Goal: Navigation & Orientation: Find specific page/section

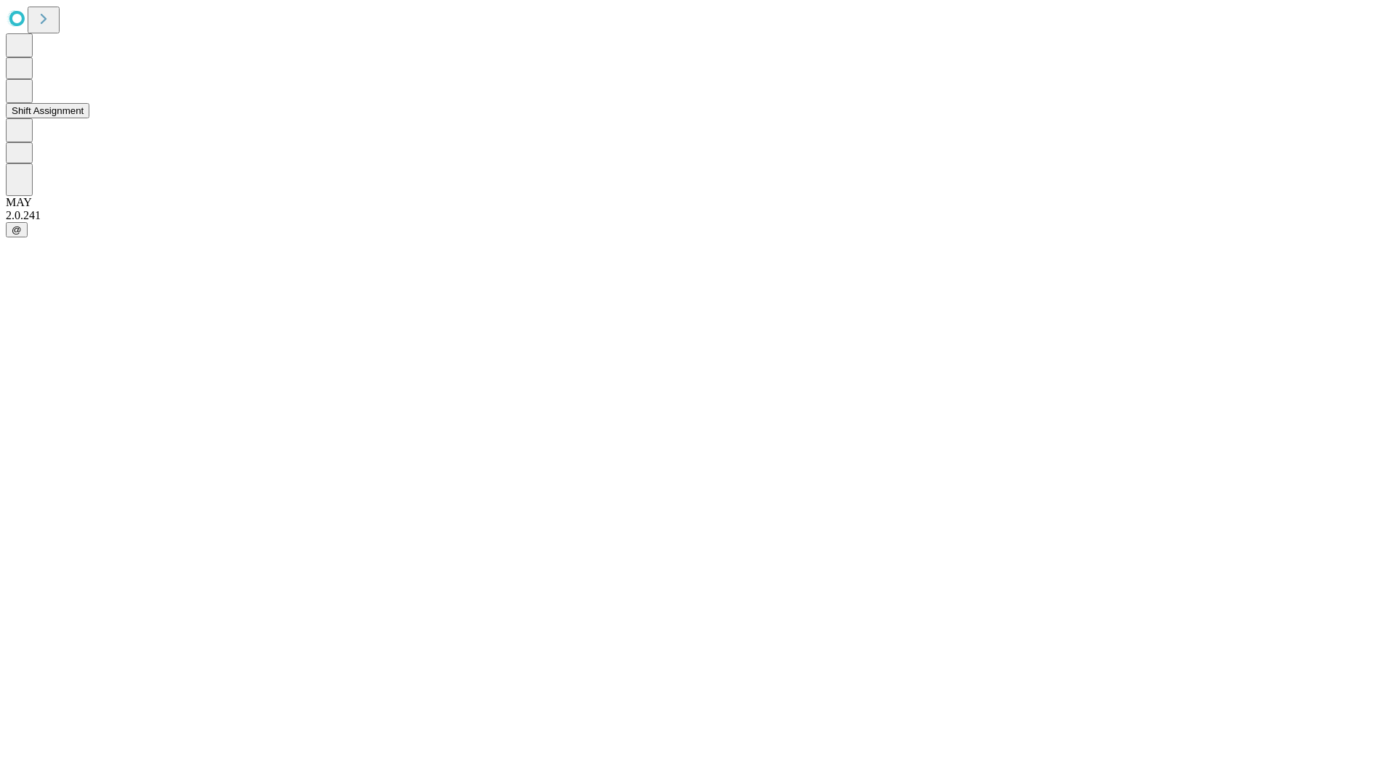
click at [89, 118] on button "Shift Assignment" at bounding box center [48, 110] width 84 height 15
